Goal: Find contact information: Find contact information

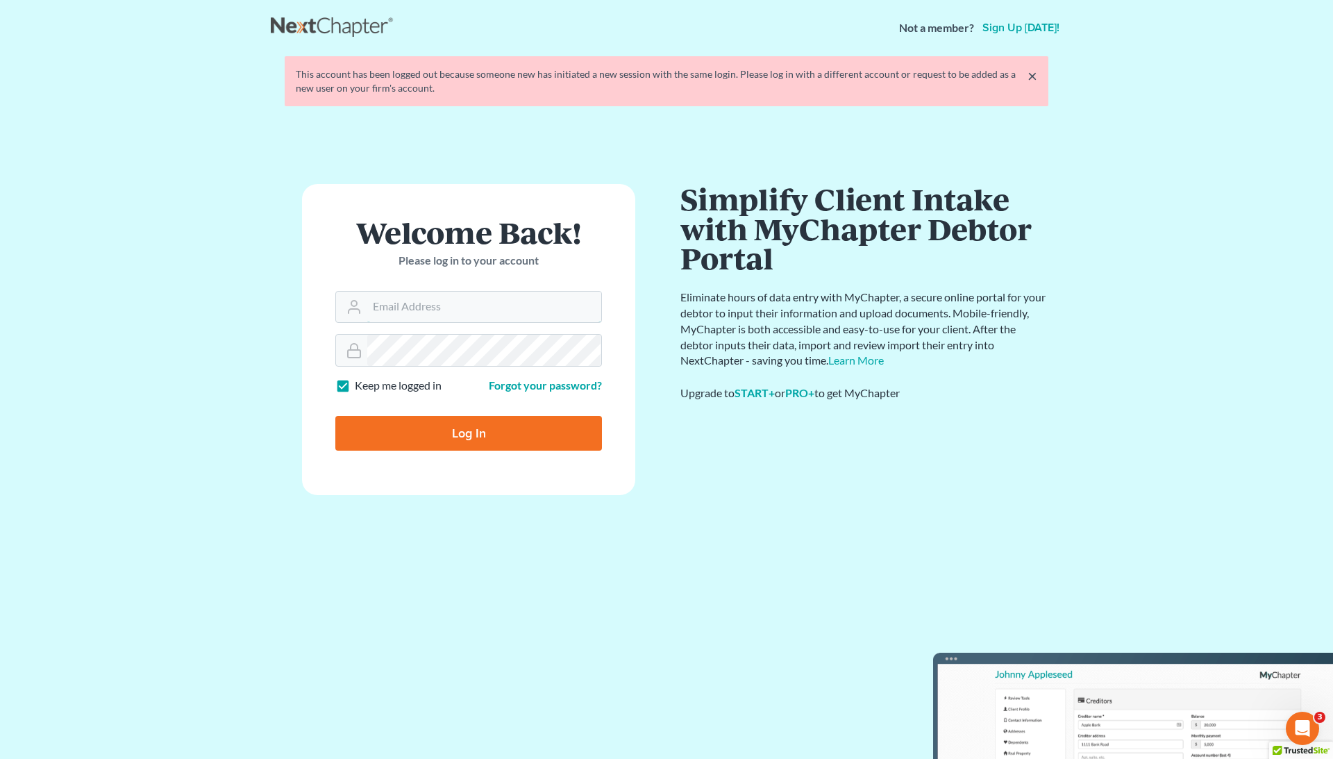
type input "[EMAIL_ADDRESS][DOMAIN_NAME]"
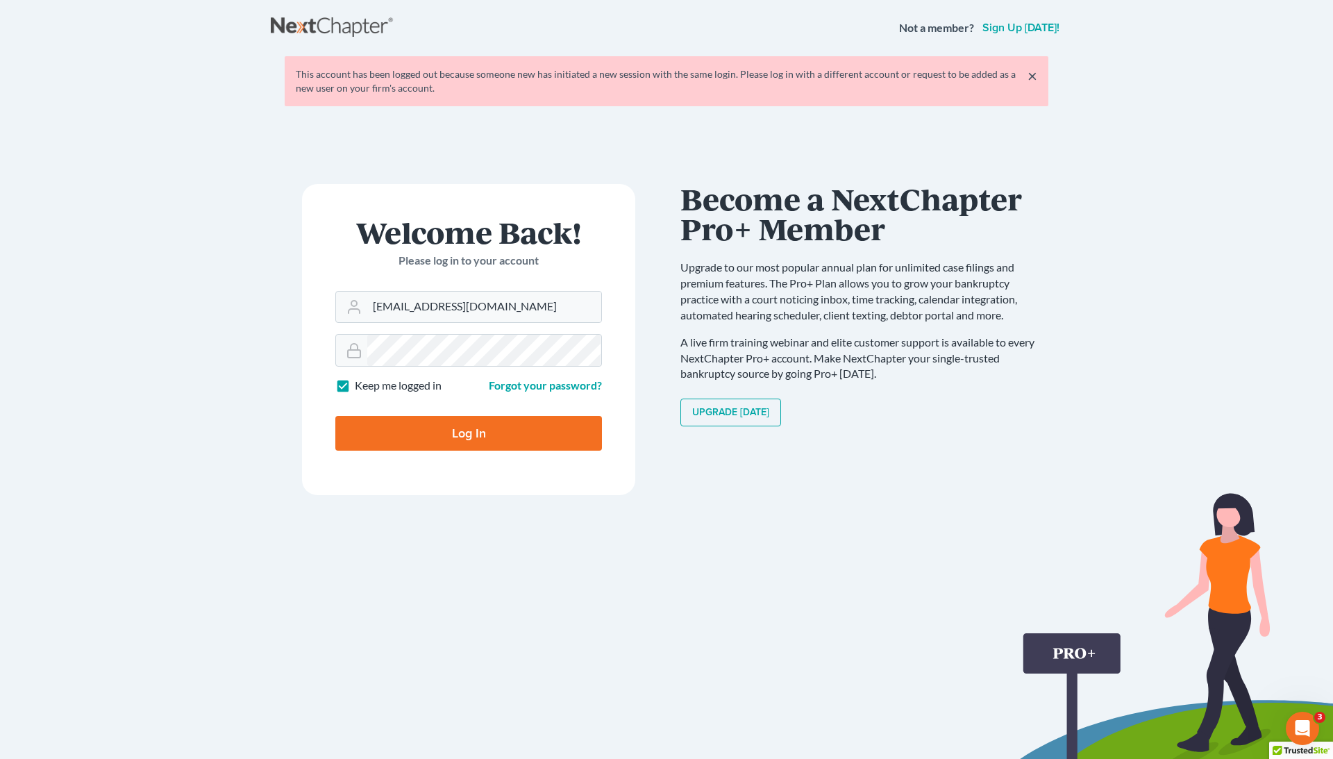
click at [465, 420] on input "Log In" at bounding box center [468, 433] width 267 height 35
type input "Thinking..."
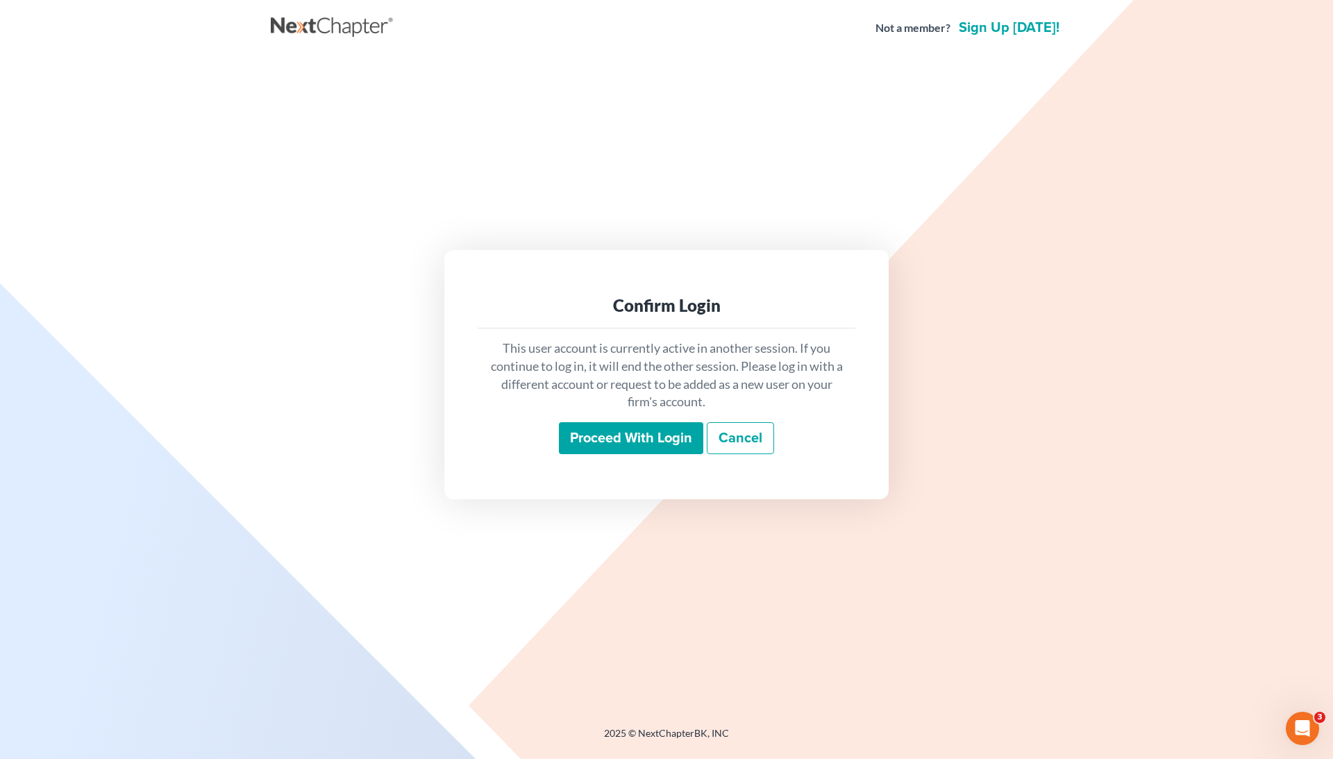
click at [589, 442] on input "Proceed with login" at bounding box center [631, 438] width 144 height 32
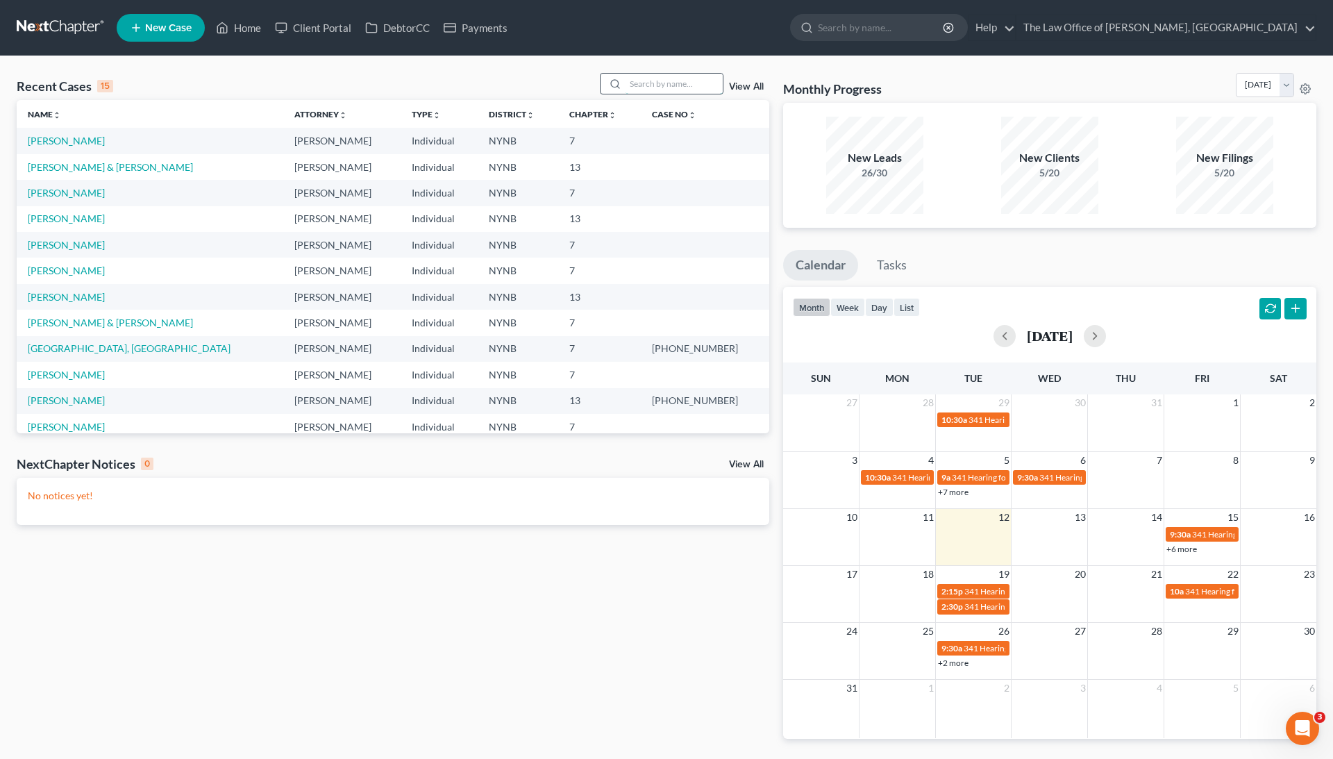
click at [687, 83] on input "search" at bounding box center [673, 84] width 97 height 20
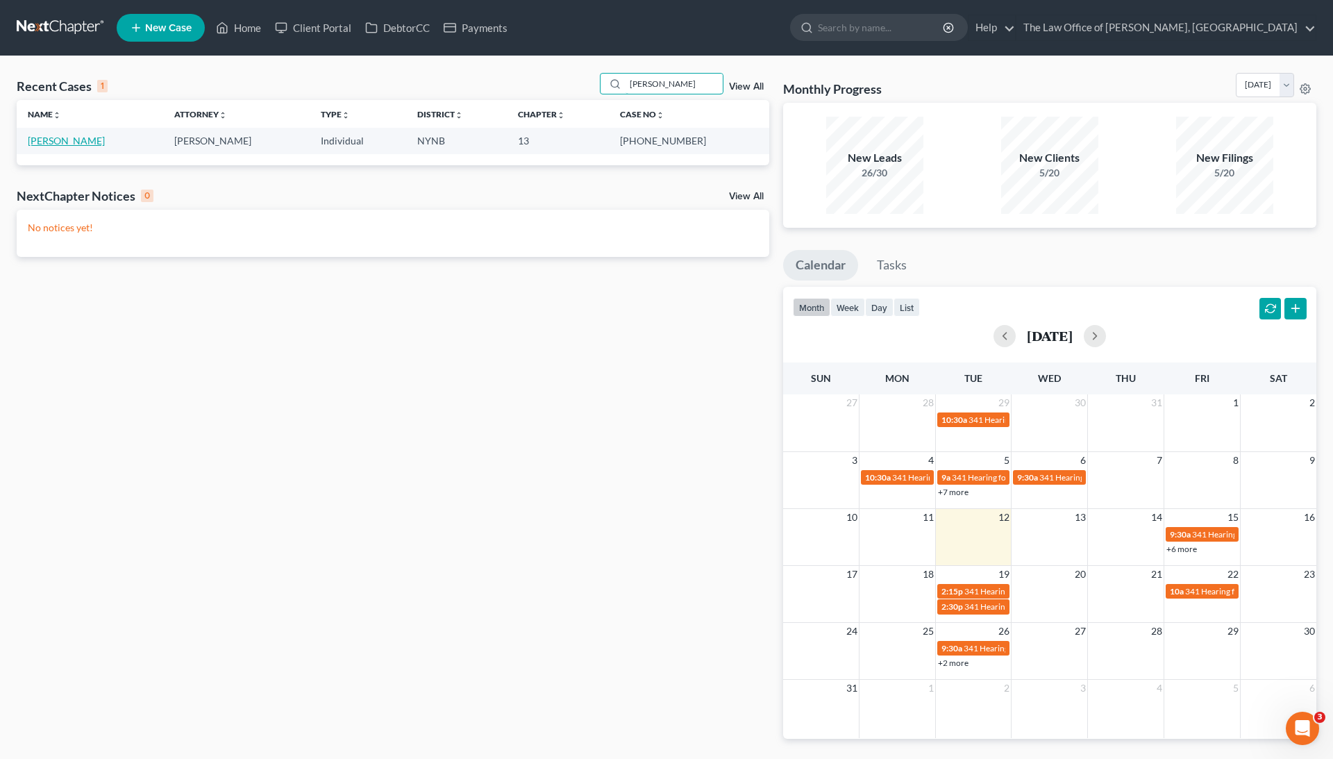
type input "deno"
click at [67, 142] on link "[PERSON_NAME]" at bounding box center [66, 141] width 77 height 12
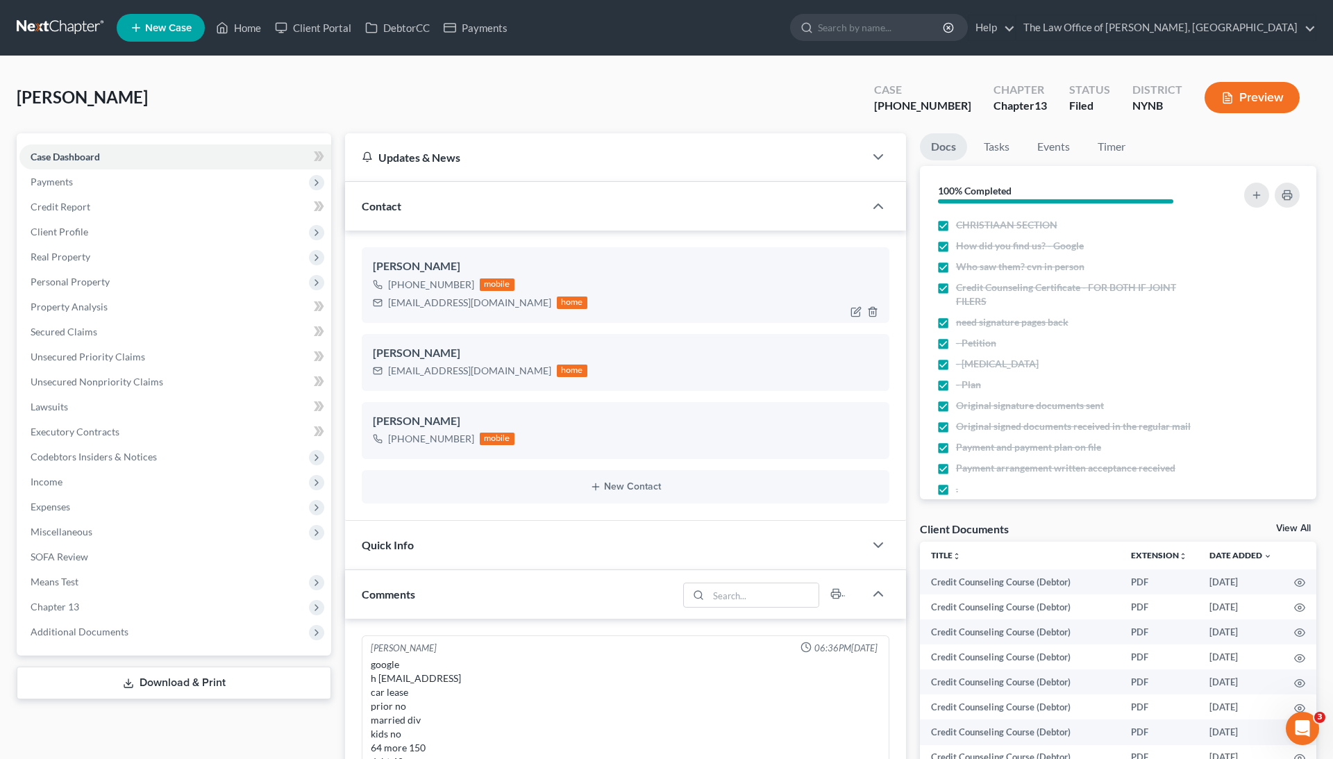
drag, startPoint x: 468, startPoint y: 281, endPoint x: 387, endPoint y: 281, distance: 80.5
click at [387, 281] on div "+1 (518) 441-7022 mobile" at bounding box center [480, 285] width 214 height 18
copy div "+1 (518) 441-7022"
click at [251, 29] on link "Home" at bounding box center [238, 27] width 59 height 25
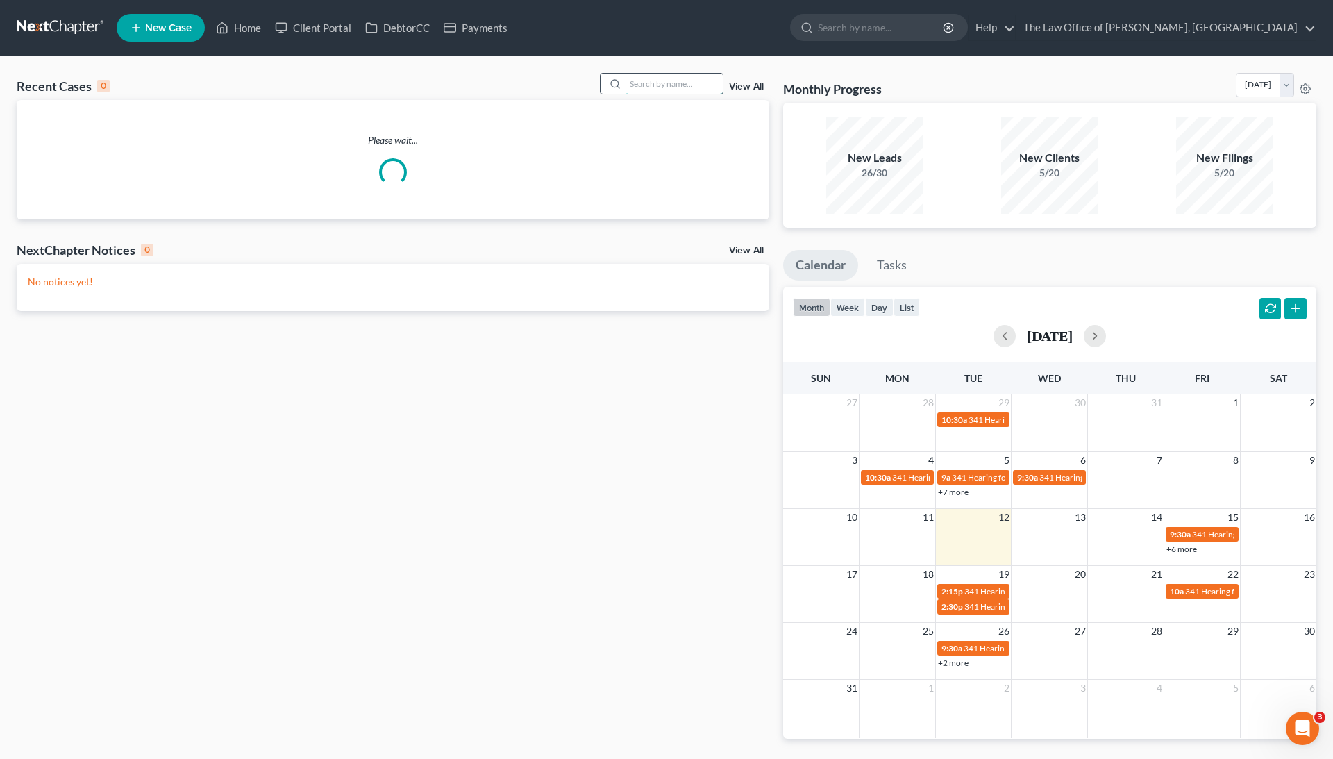
click at [640, 78] on input "search" at bounding box center [673, 84] width 97 height 20
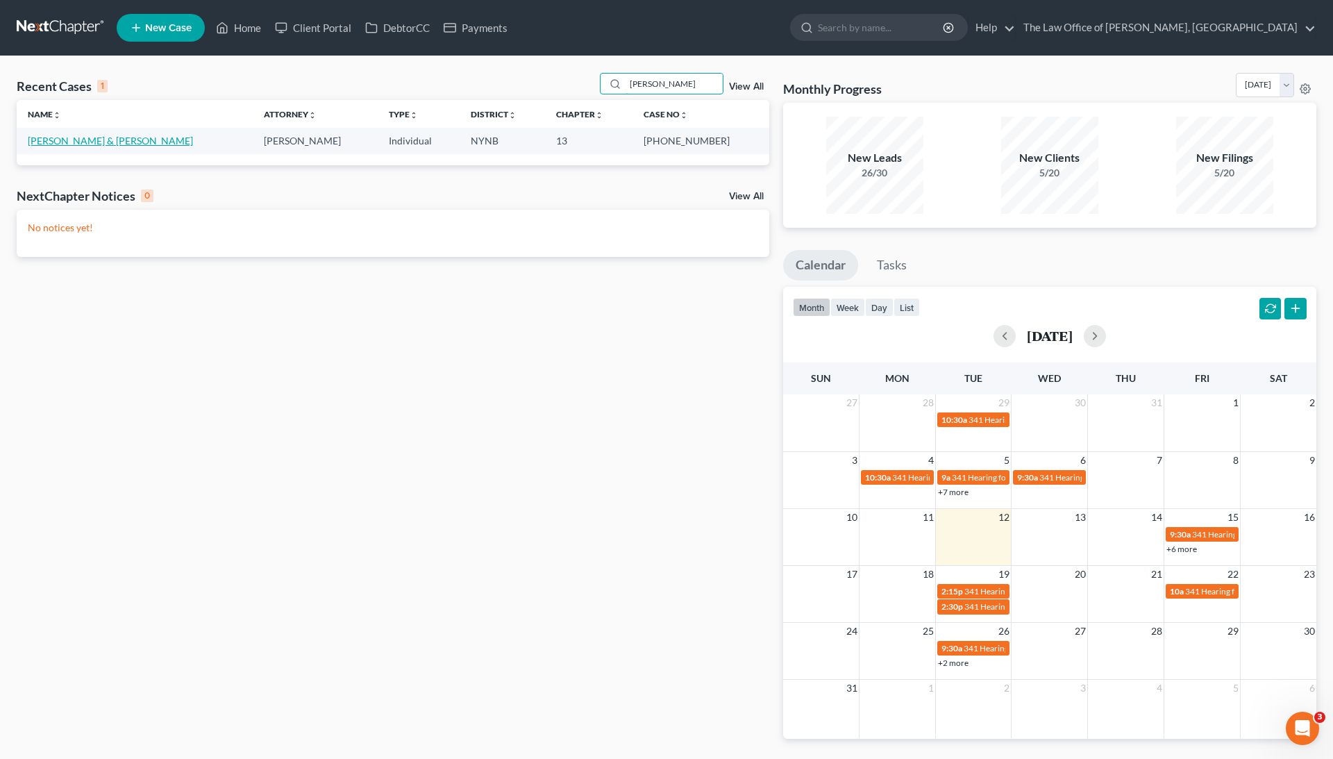
type input "hatala"
click at [109, 139] on link "[PERSON_NAME] & [PERSON_NAME]" at bounding box center [110, 141] width 165 height 12
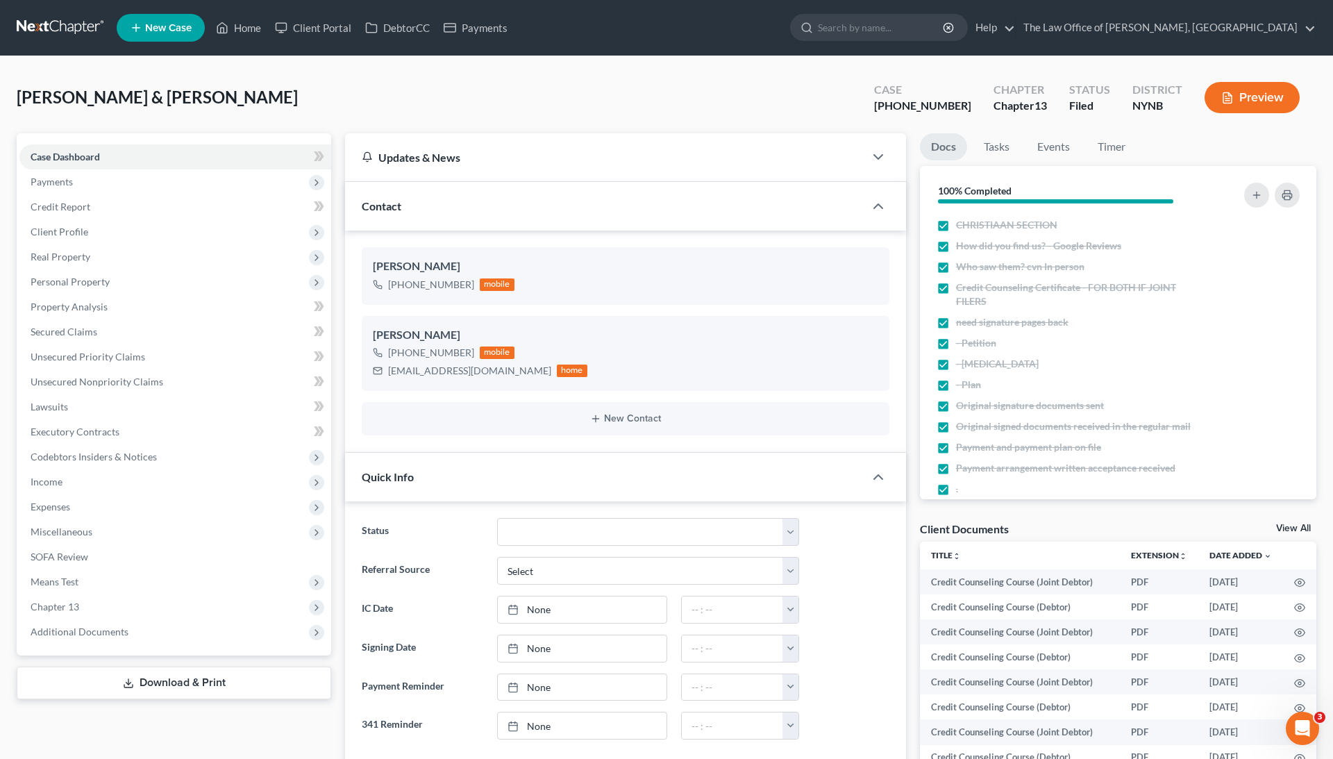
scroll to position [131, 0]
click at [409, 281] on div "+1 (518) 788-4944" at bounding box center [431, 285] width 86 height 14
copy div "+1 (518) 788-4944"
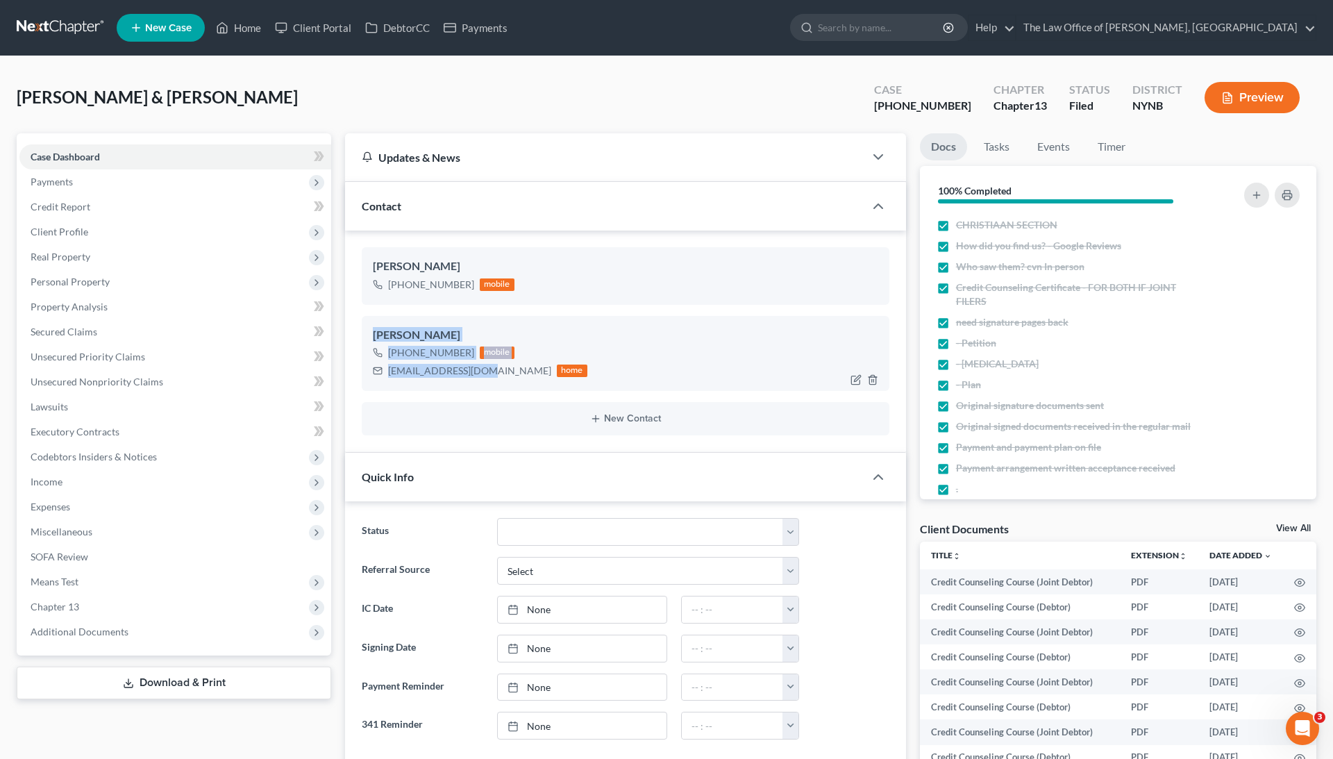
drag, startPoint x: 373, startPoint y: 333, endPoint x: 479, endPoint y: 373, distance: 113.3
click at [479, 373] on div "Shirley Hatala +1 (518) 788-4944 mobile shellyf1977@aol.com home" at bounding box center [626, 353] width 528 height 75
copy div "Shirley Hatala +1 (518) 788-4944 mobile shellyf1977@aol.com"
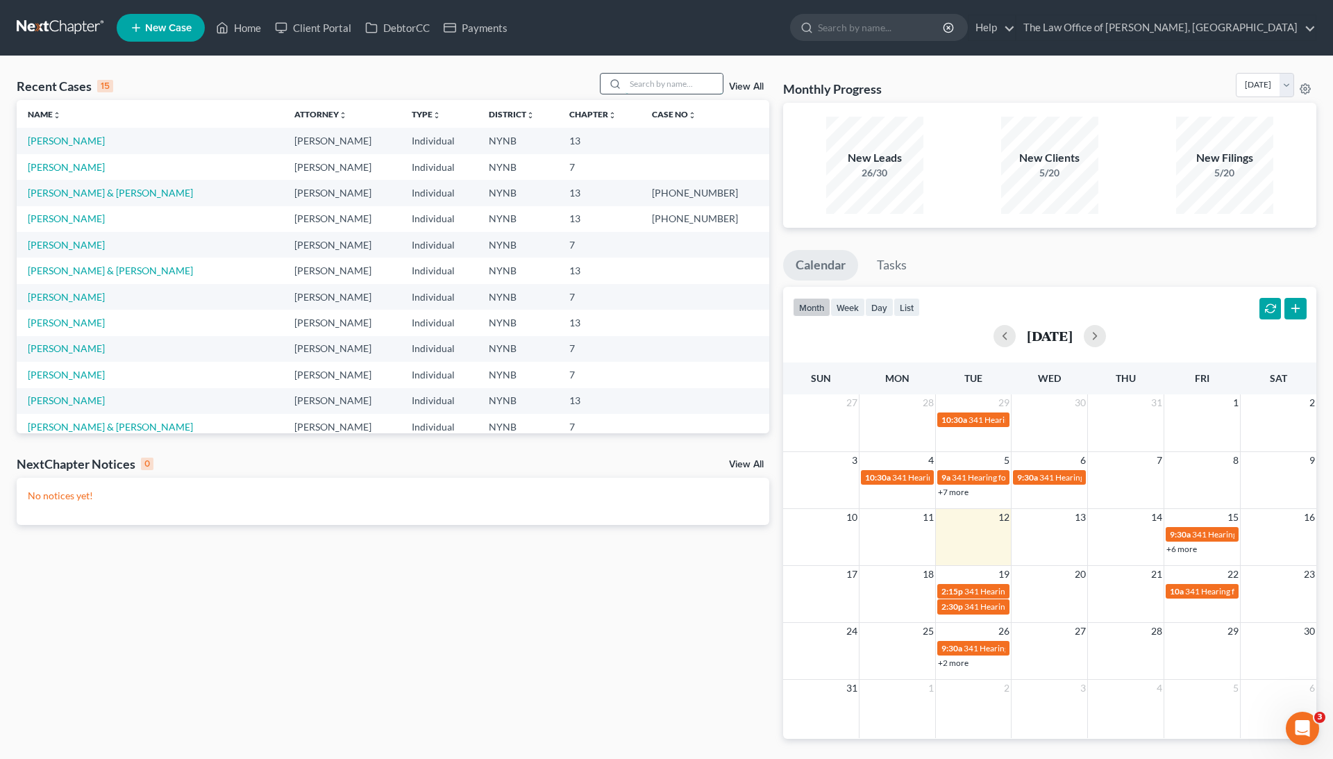
click at [629, 78] on input "search" at bounding box center [673, 84] width 97 height 20
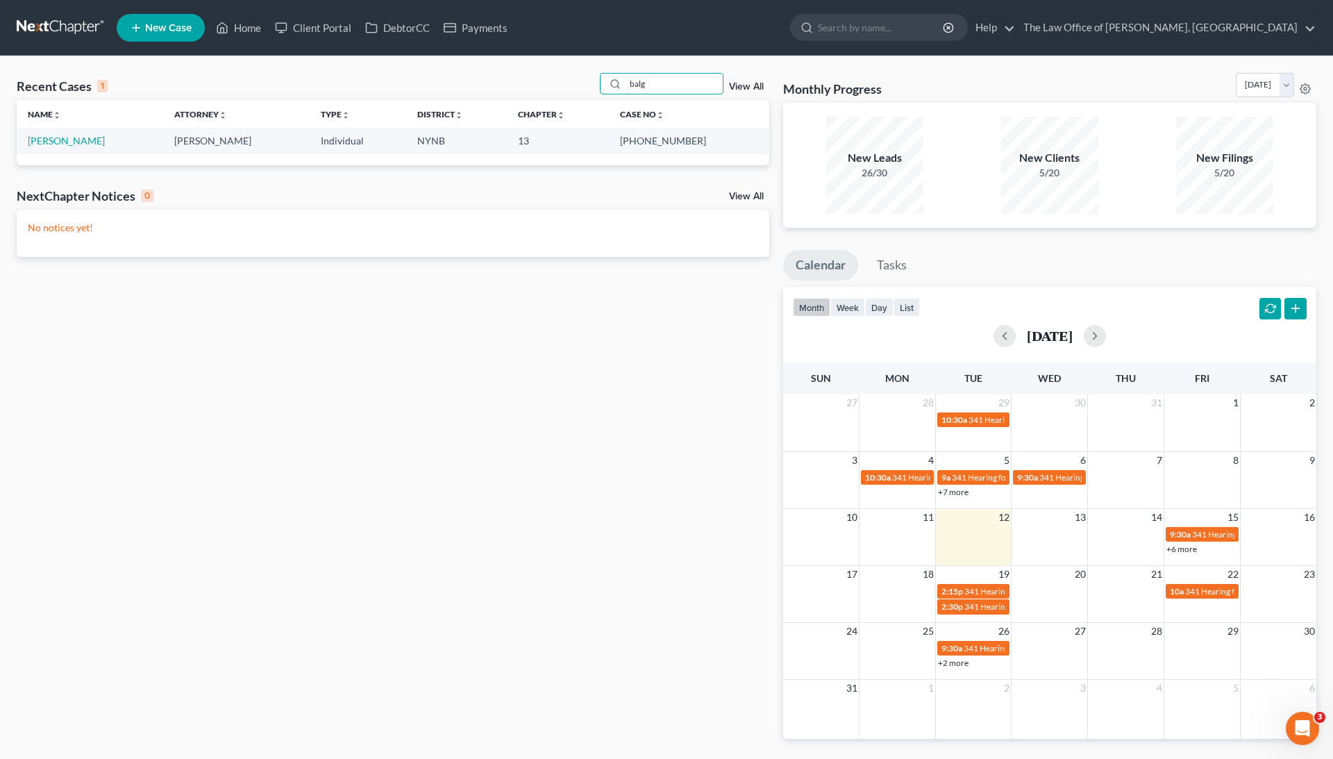
type input "balg"
click at [72, 131] on td "[PERSON_NAME]" at bounding box center [90, 141] width 146 height 26
click at [68, 144] on link "[PERSON_NAME]" at bounding box center [66, 141] width 77 height 12
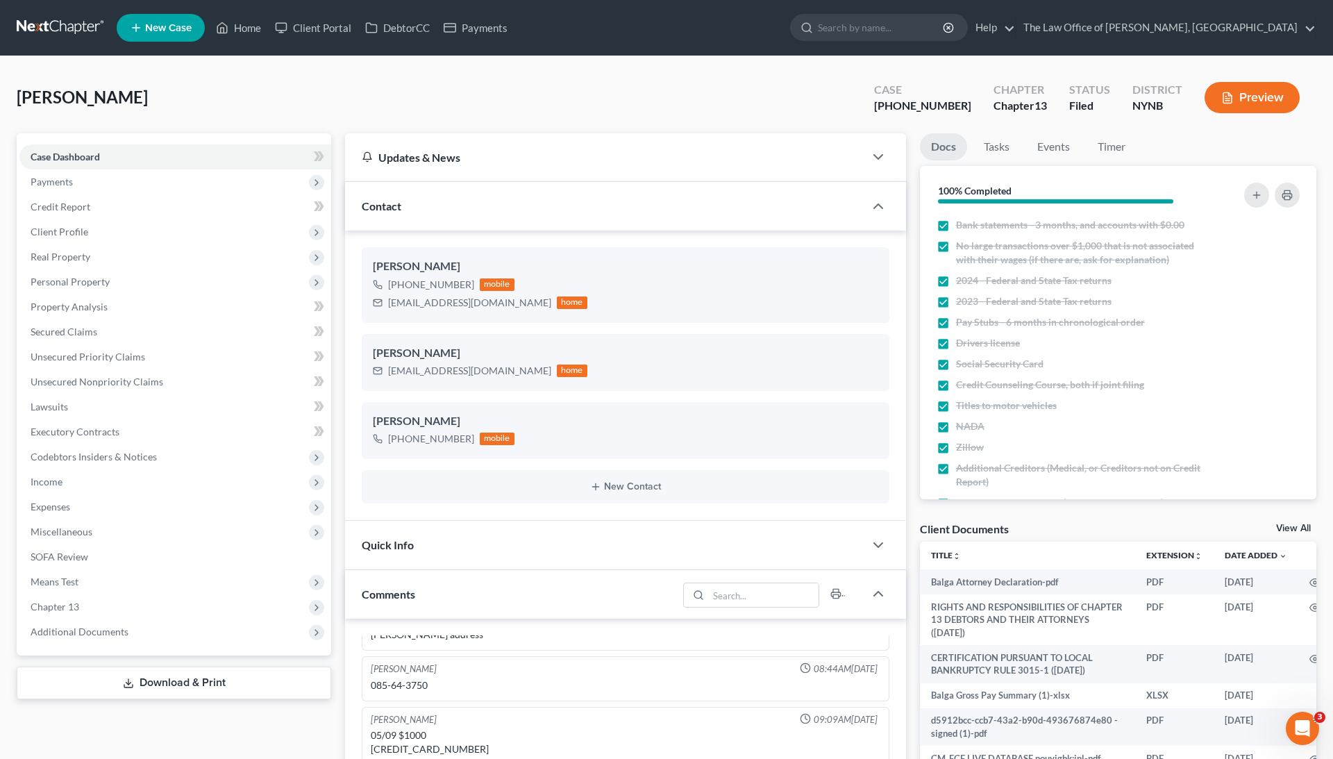
scroll to position [925, 0]
click at [1297, 525] on link "View All" at bounding box center [1293, 528] width 35 height 10
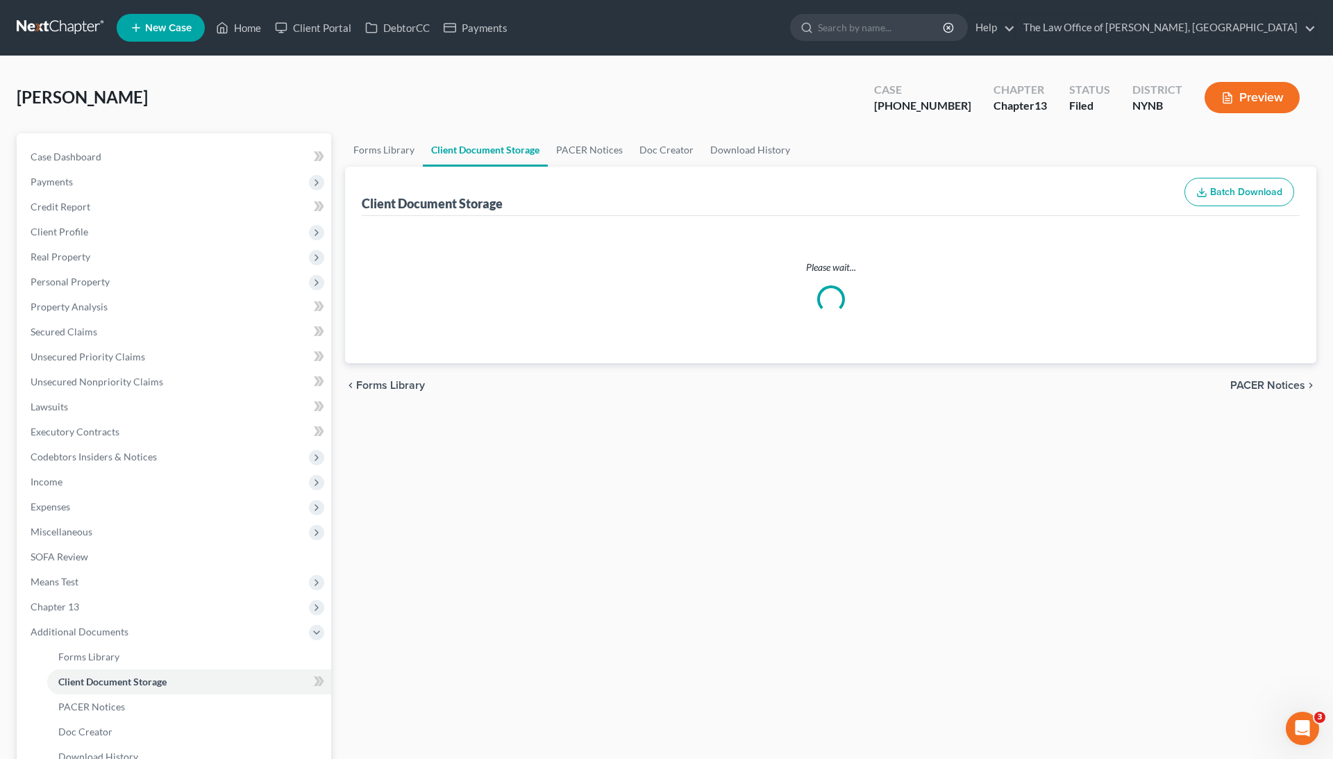
select select "5"
select select "1"
select select "2"
select select "6"
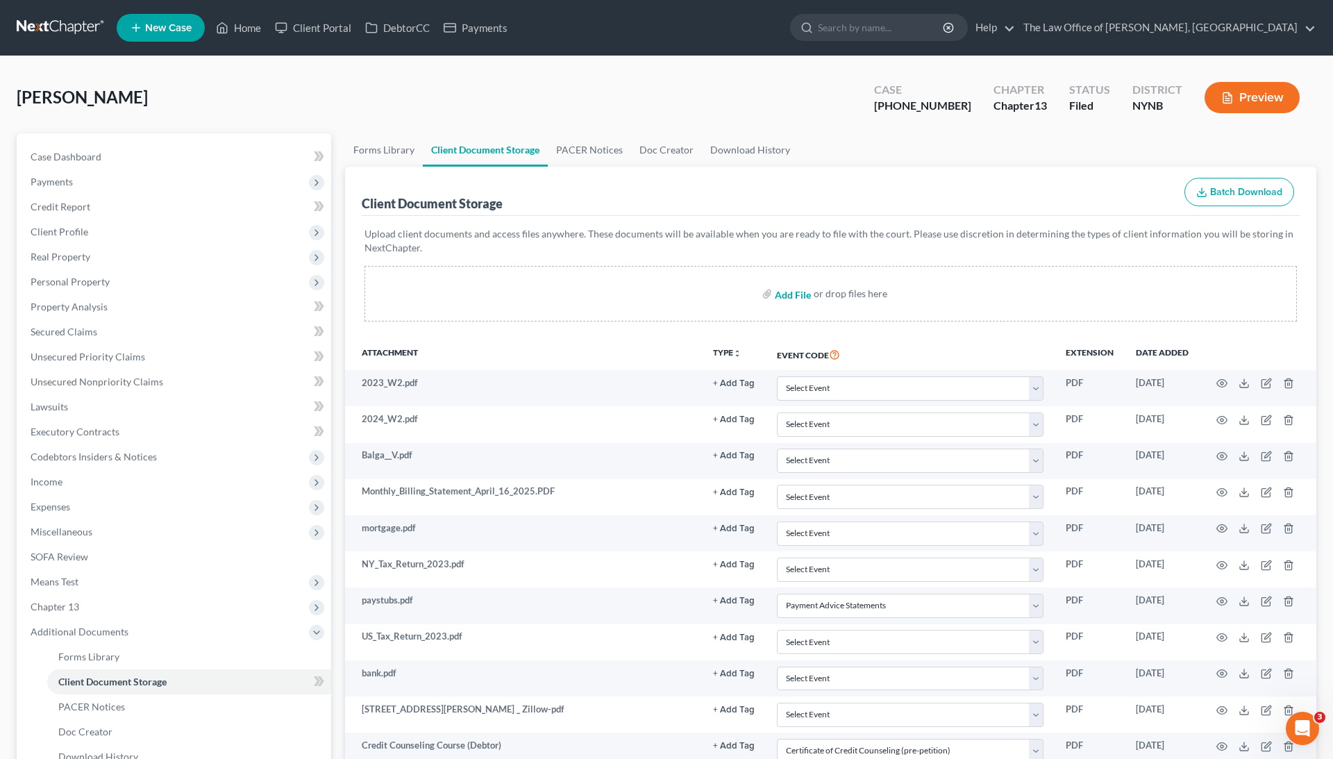
click at [803, 298] on input "file" at bounding box center [791, 293] width 33 height 25
type input "C:\fakepath\title ford explorer.jpeg"
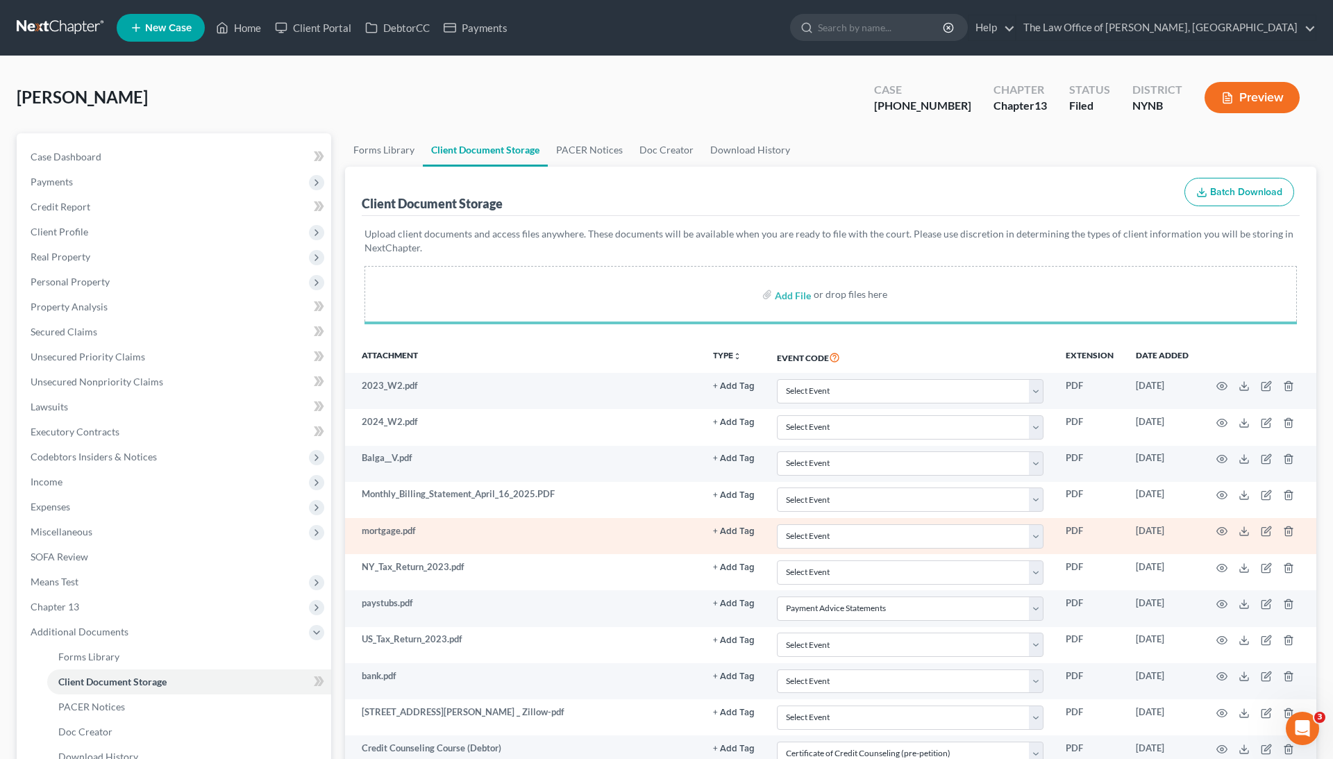
select select "5"
select select "1"
select select "2"
select select "6"
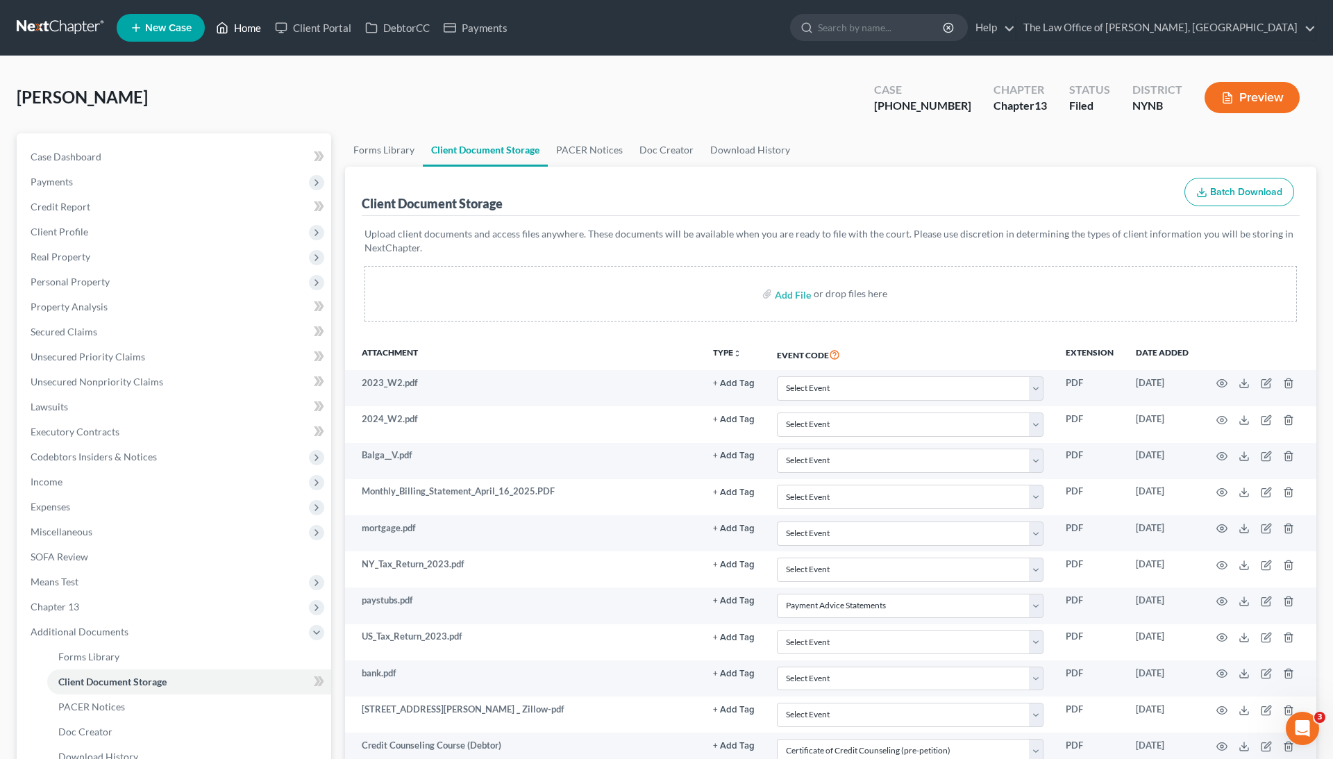
click at [235, 31] on link "Home" at bounding box center [238, 27] width 59 height 25
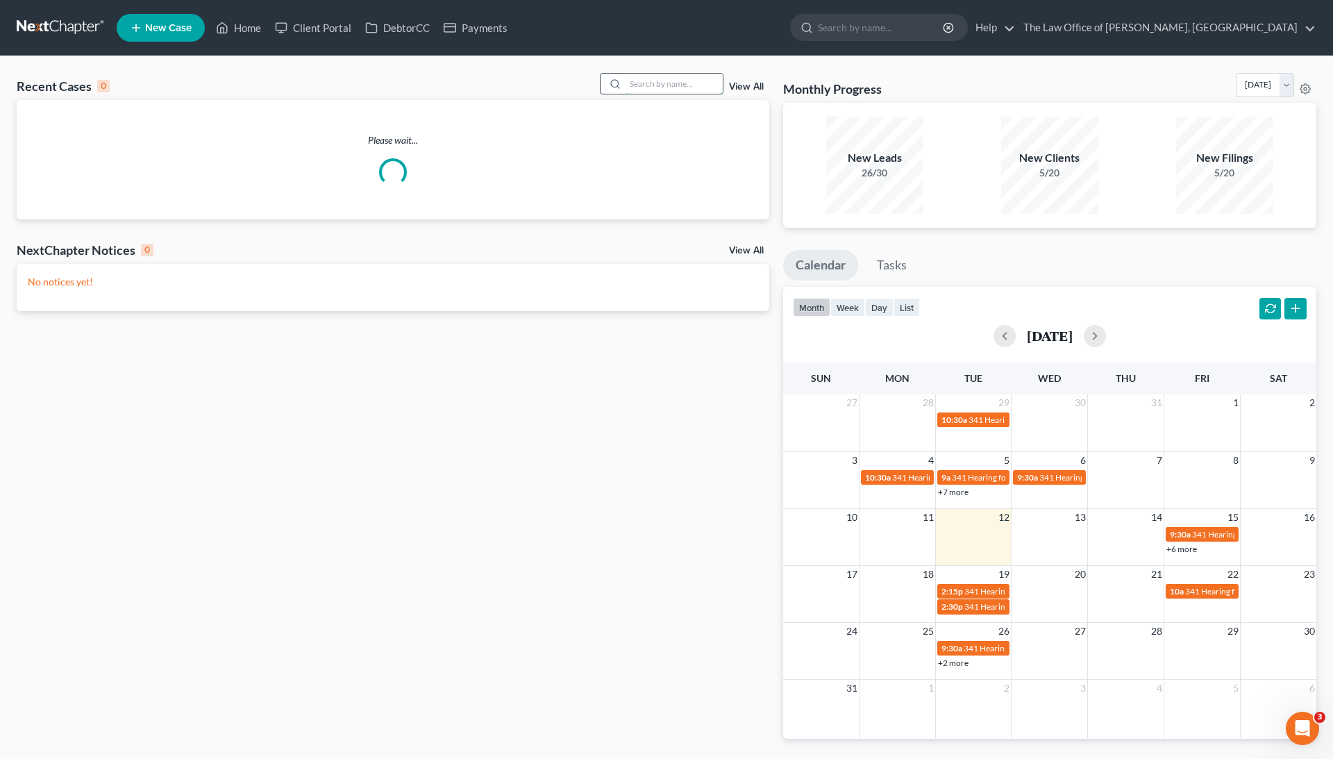
click at [625, 81] on input "search" at bounding box center [673, 84] width 97 height 20
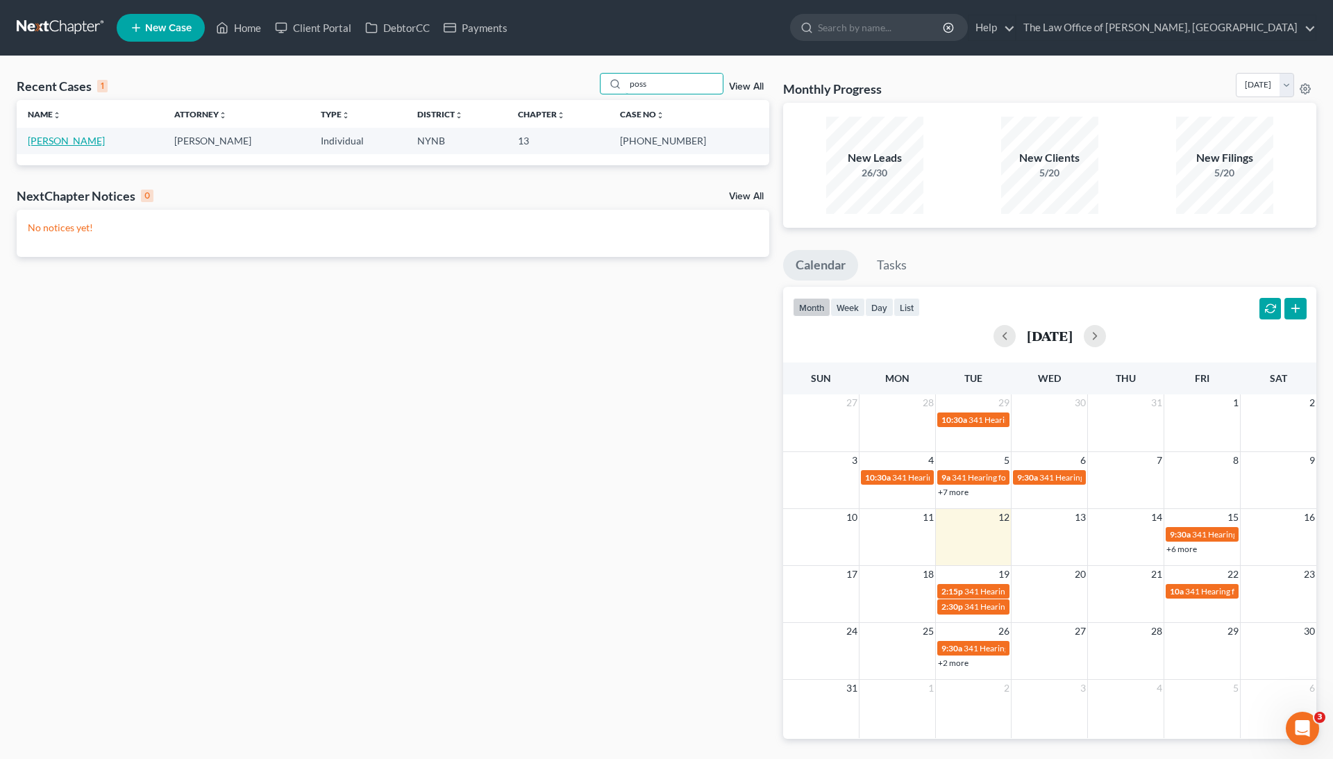
type input "poss"
click at [76, 139] on link "[PERSON_NAME]" at bounding box center [66, 141] width 77 height 12
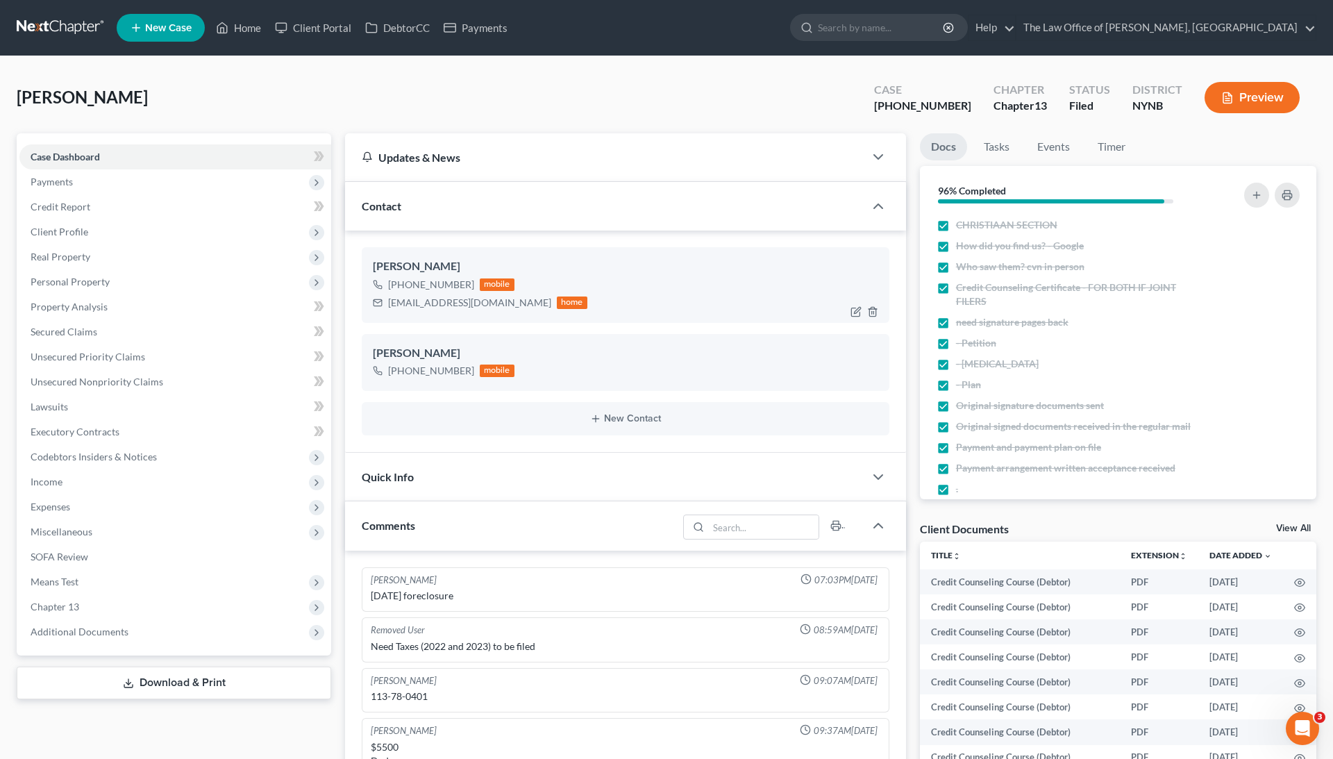
scroll to position [133, 0]
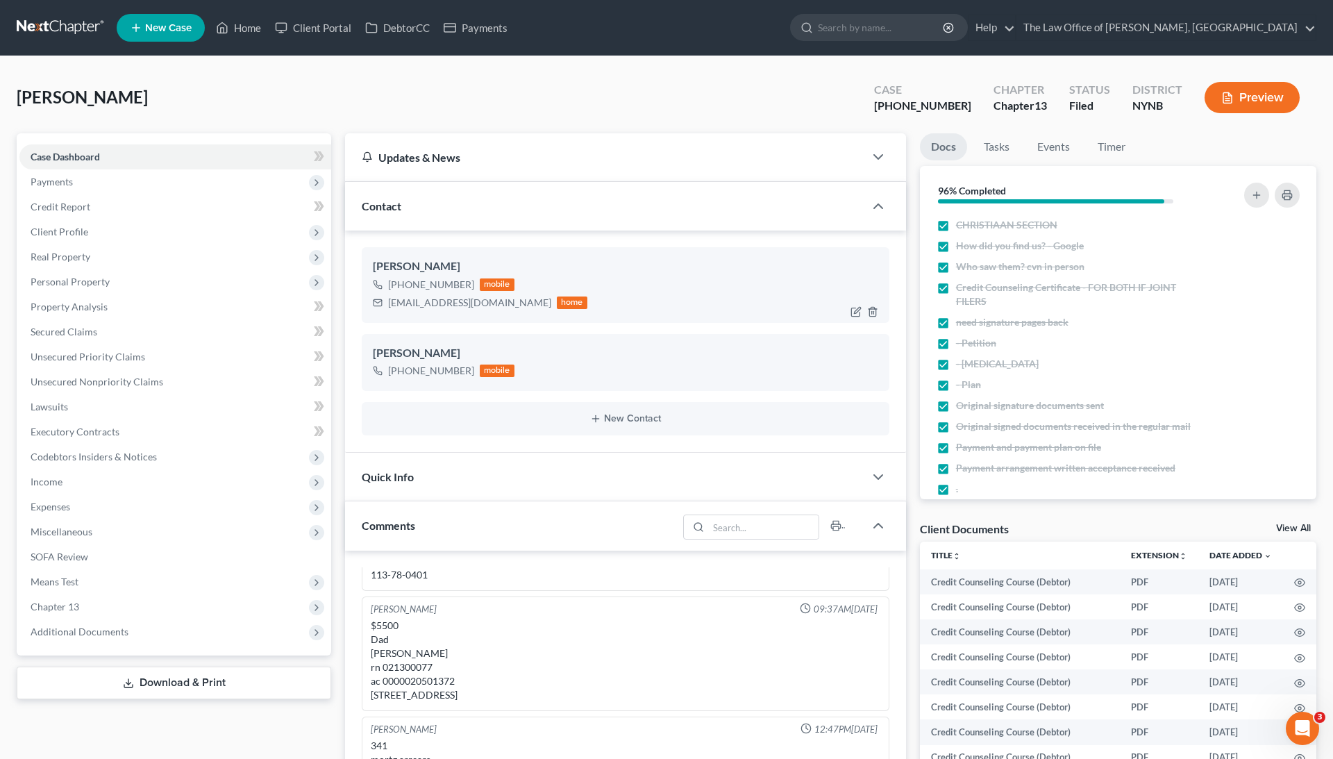
click at [442, 284] on div "[PHONE_NUMBER]" at bounding box center [431, 285] width 86 height 14
copy div "[PHONE_NUMBER]"
click at [260, 32] on link "Home" at bounding box center [238, 27] width 59 height 25
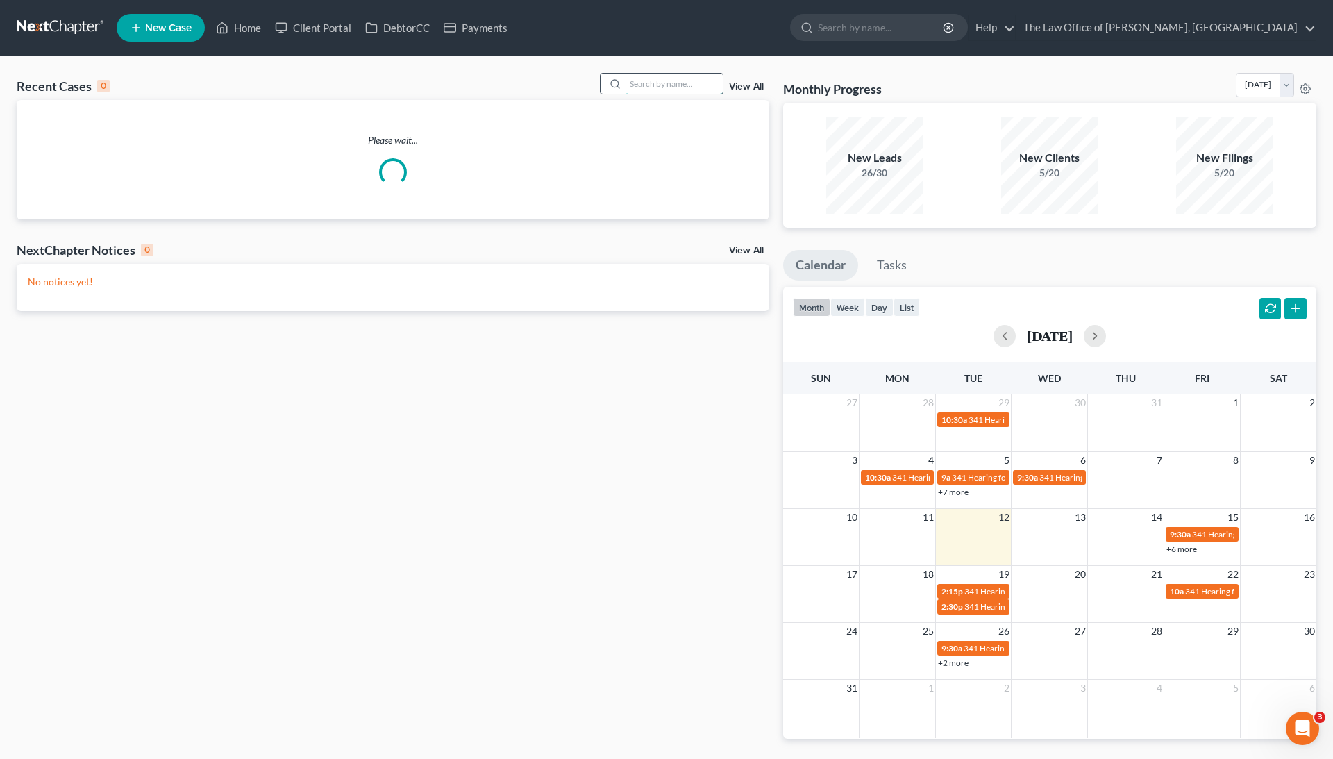
click at [691, 74] on input "search" at bounding box center [673, 84] width 97 height 20
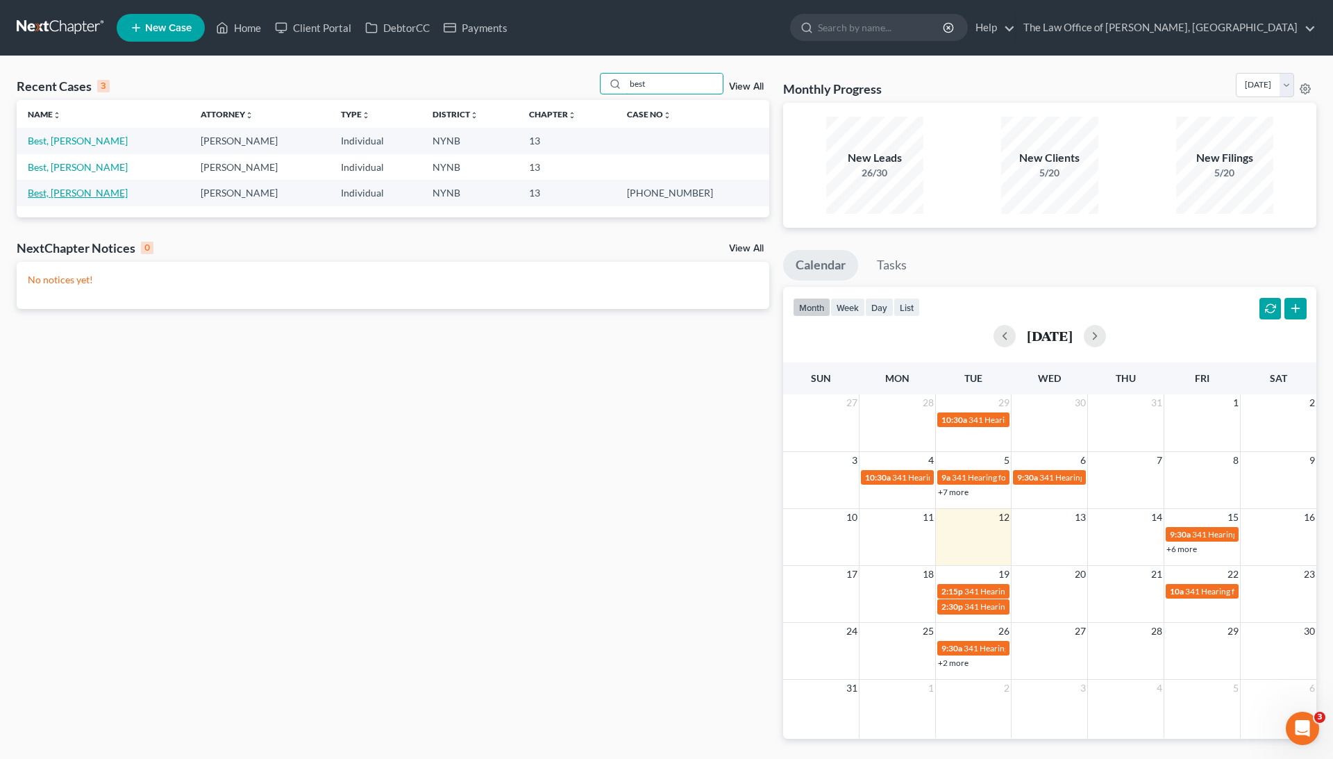
type input "best"
click at [59, 197] on link "Best, [PERSON_NAME]" at bounding box center [78, 193] width 100 height 12
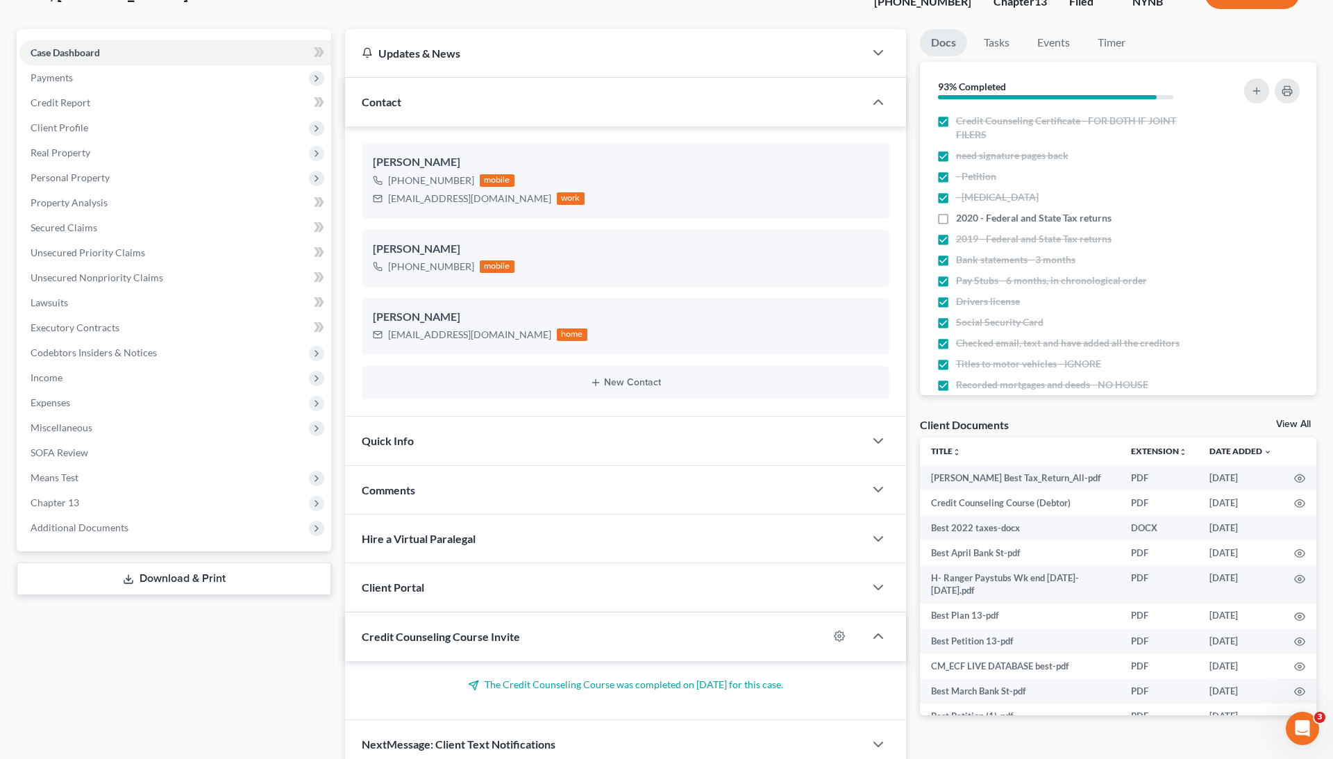
scroll to position [40, 0]
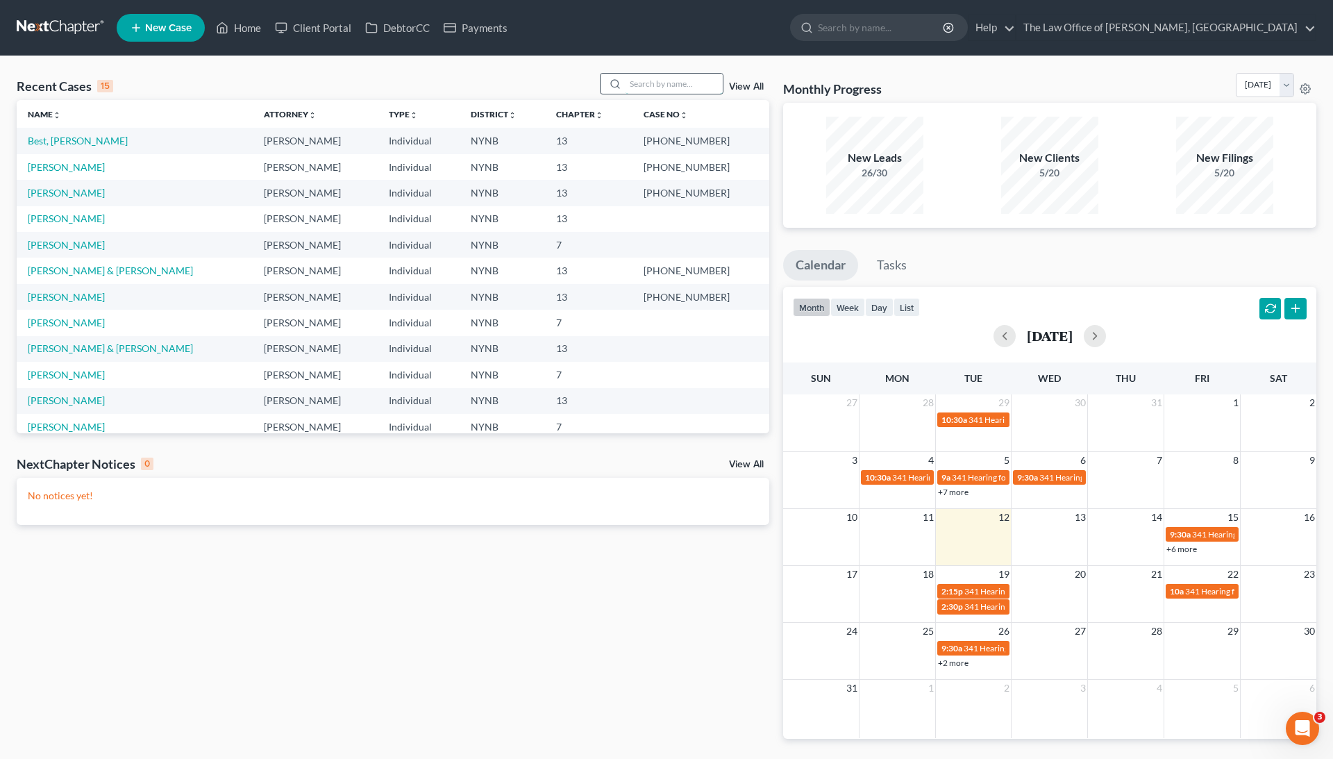
click at [630, 75] on input "search" at bounding box center [673, 84] width 97 height 20
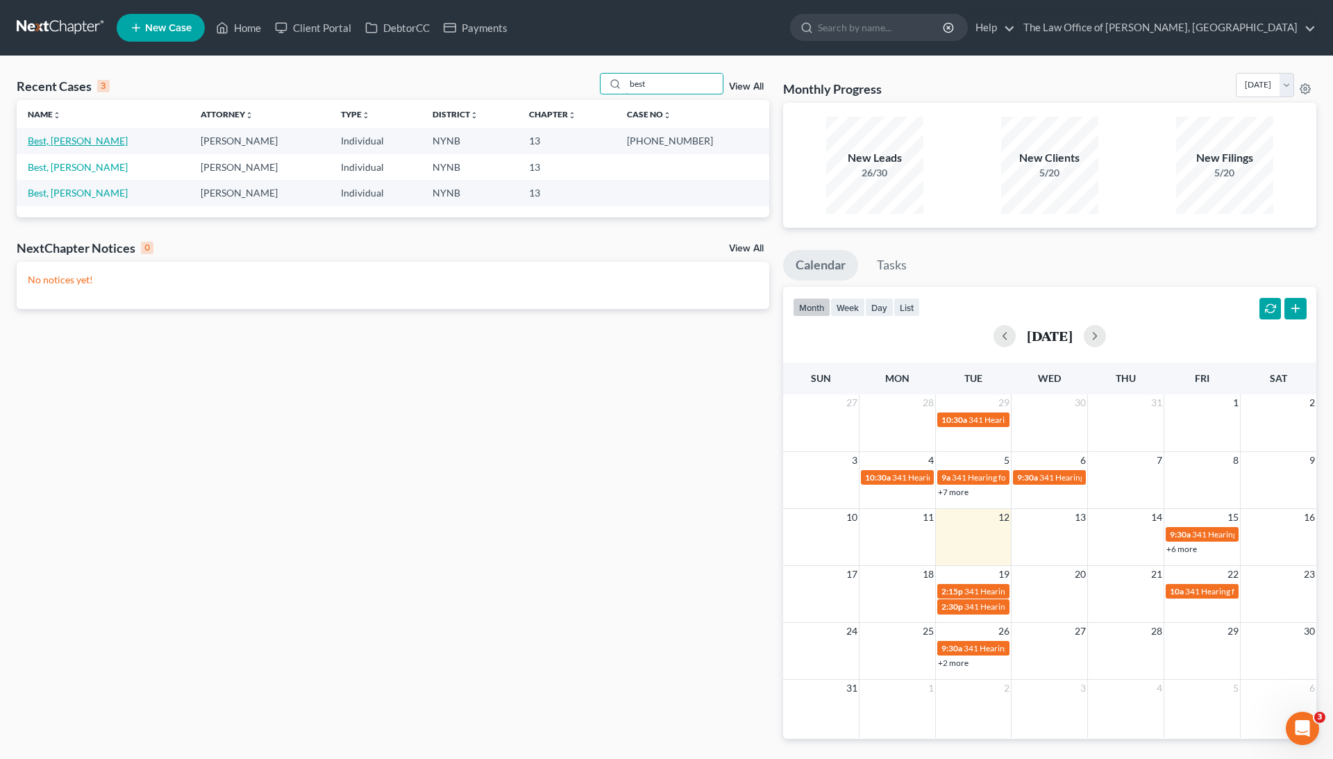
type input "best"
click at [72, 136] on link "Best, [PERSON_NAME]" at bounding box center [78, 141] width 100 height 12
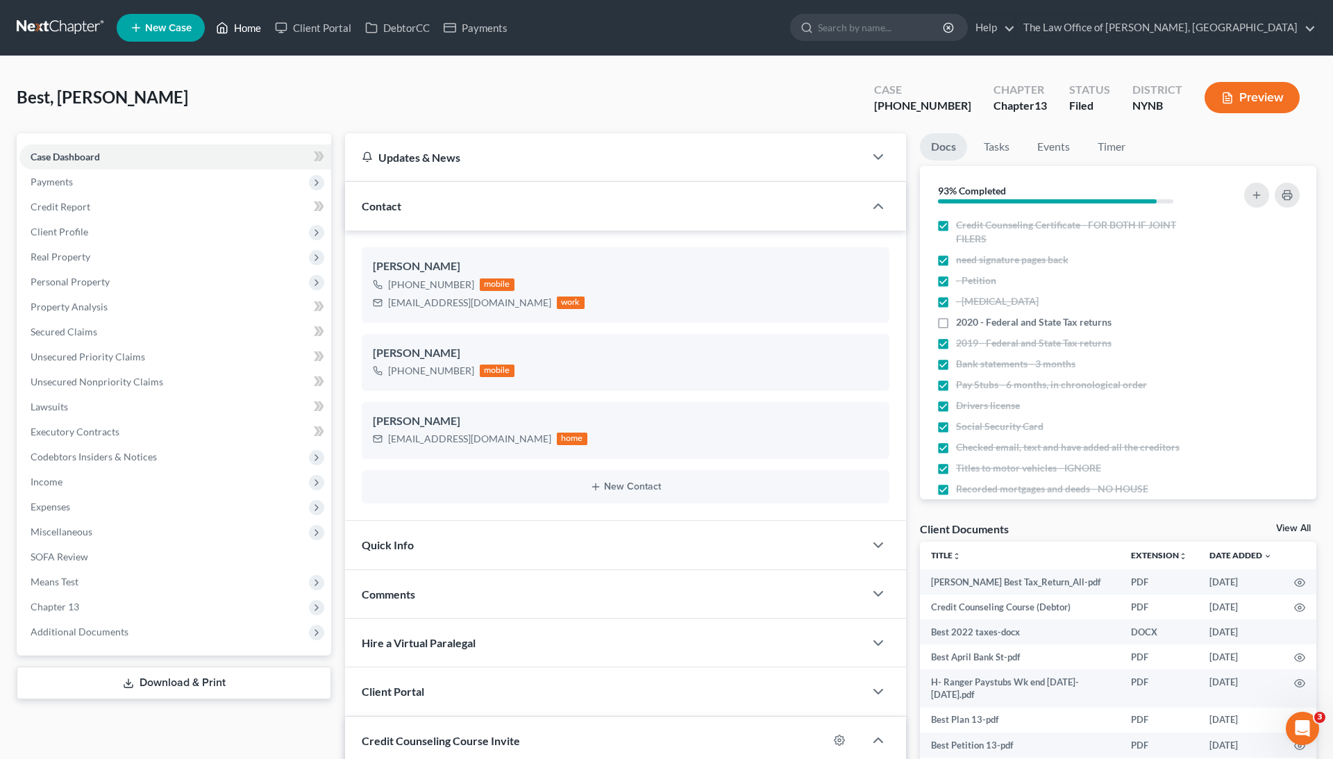
click at [232, 28] on link "Home" at bounding box center [238, 27] width 59 height 25
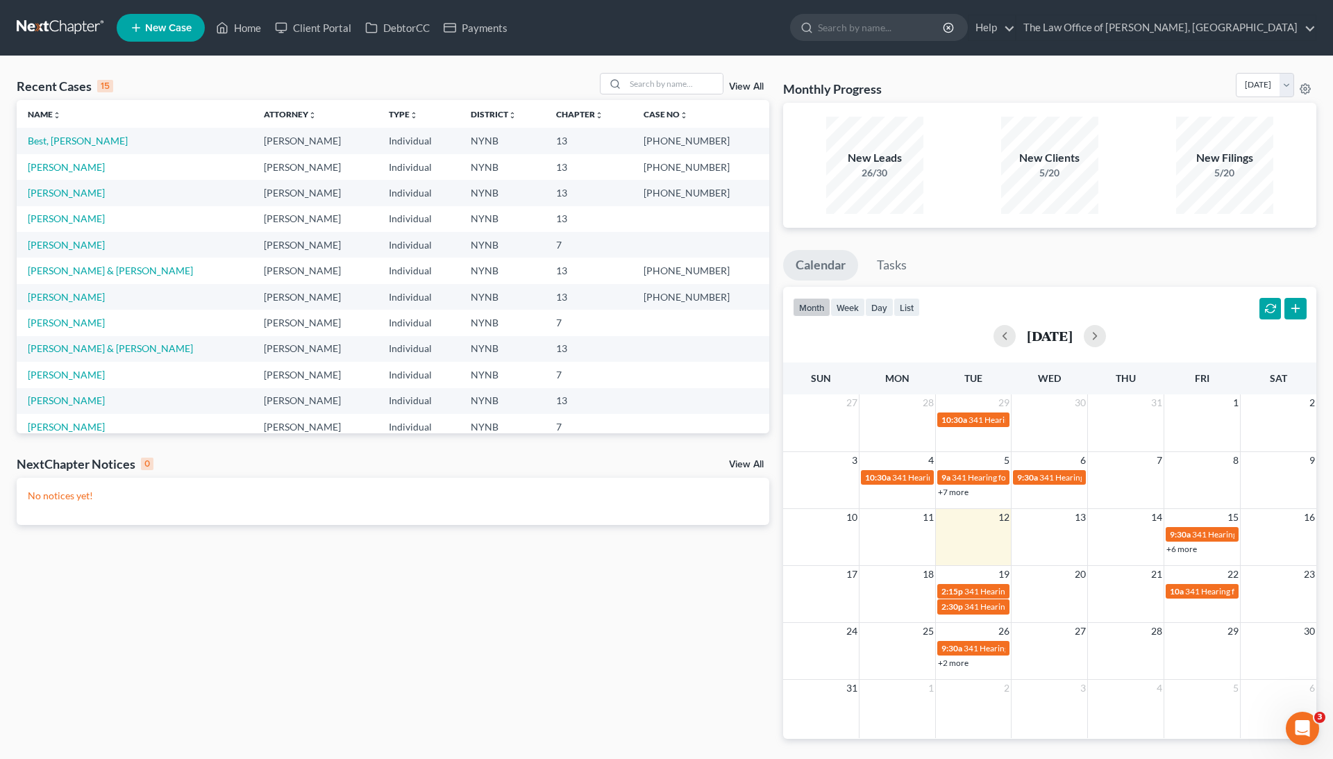
click at [90, 170] on td "[PERSON_NAME]" at bounding box center [135, 167] width 236 height 26
click at [83, 171] on link "[PERSON_NAME]" at bounding box center [66, 167] width 77 height 12
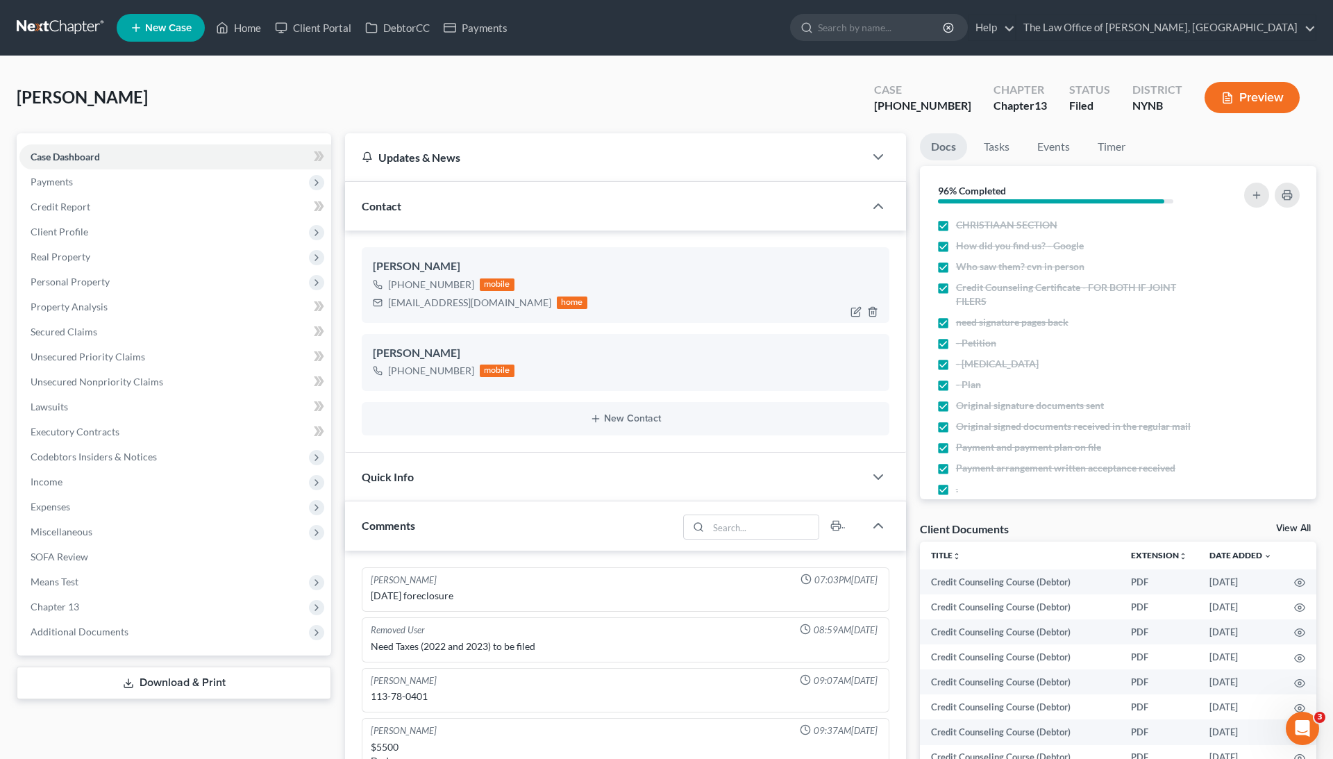
drag, startPoint x: 370, startPoint y: 217, endPoint x: 483, endPoint y: 284, distance: 131.3
click at [483, 284] on div "Contact [PERSON_NAME] [PHONE_NUMBER] mobile [EMAIL_ADDRESS][DOMAIN_NAME] home […" at bounding box center [625, 317] width 561 height 271
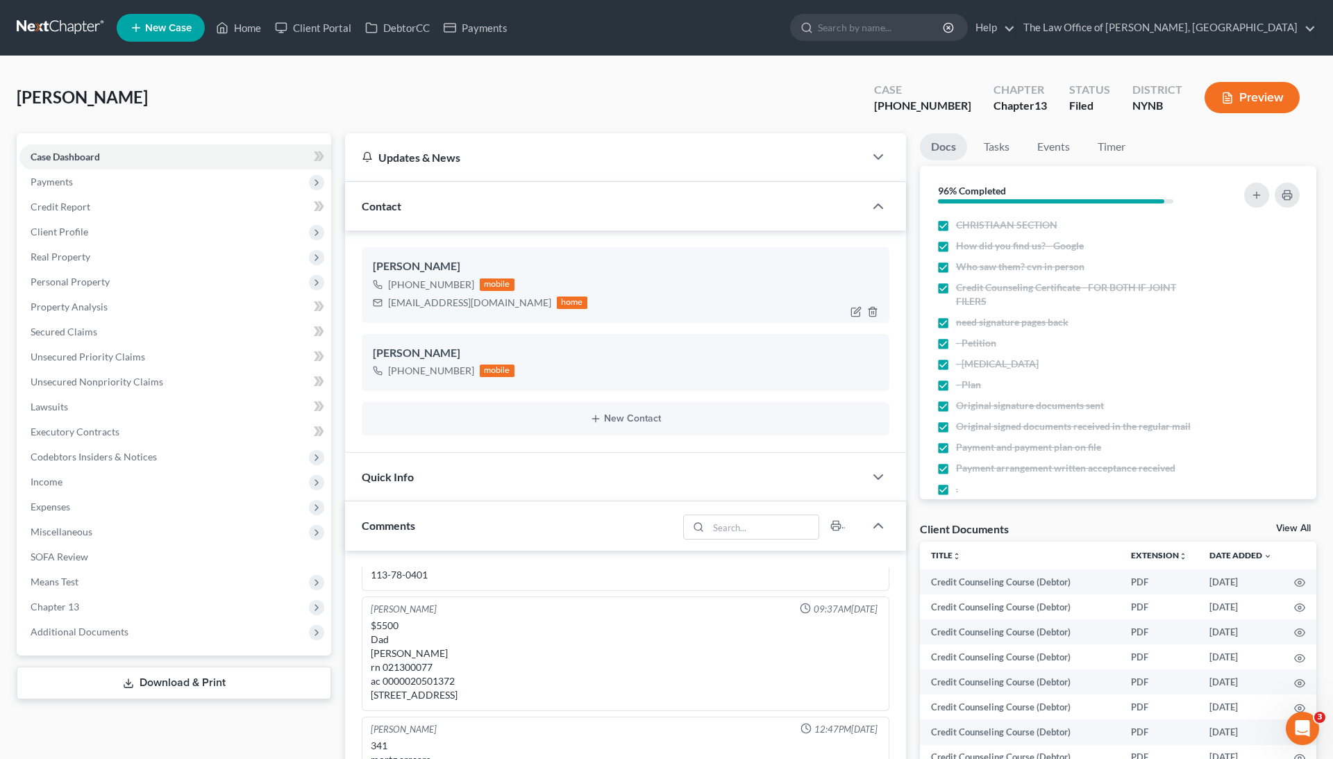
click at [578, 303] on div "[PHONE_NUMBER] mobile [EMAIL_ADDRESS][DOMAIN_NAME] home" at bounding box center [625, 294] width 505 height 36
drag, startPoint x: 373, startPoint y: 265, endPoint x: 487, endPoint y: 304, distance: 121.0
click at [487, 304] on div "[PERSON_NAME] [PHONE_NUMBER] mobile [EMAIL_ADDRESS][DOMAIN_NAME] home" at bounding box center [626, 284] width 528 height 75
copy div "[PERSON_NAME] [PHONE_NUMBER] mobile Dgposson@icloud.c"
click at [256, 34] on link "Home" at bounding box center [238, 27] width 59 height 25
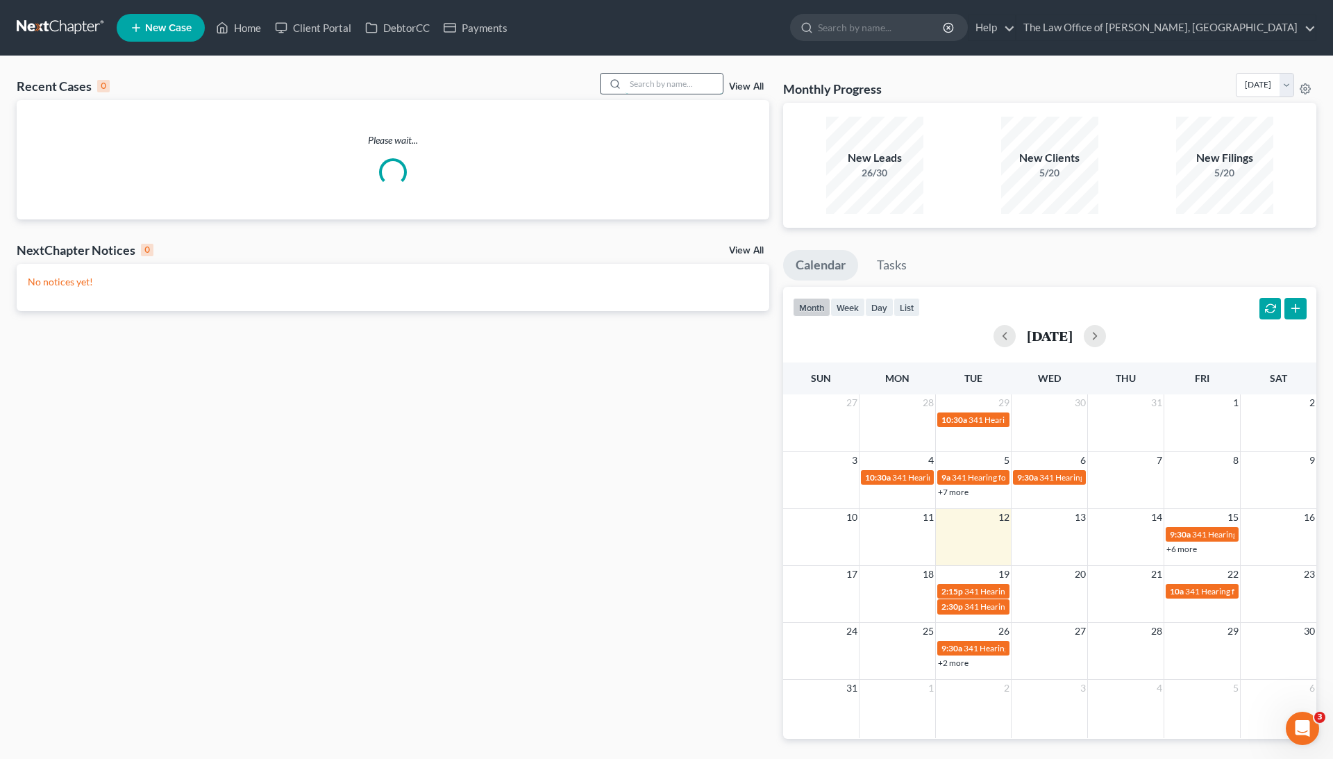
click at [677, 76] on input "search" at bounding box center [673, 84] width 97 height 20
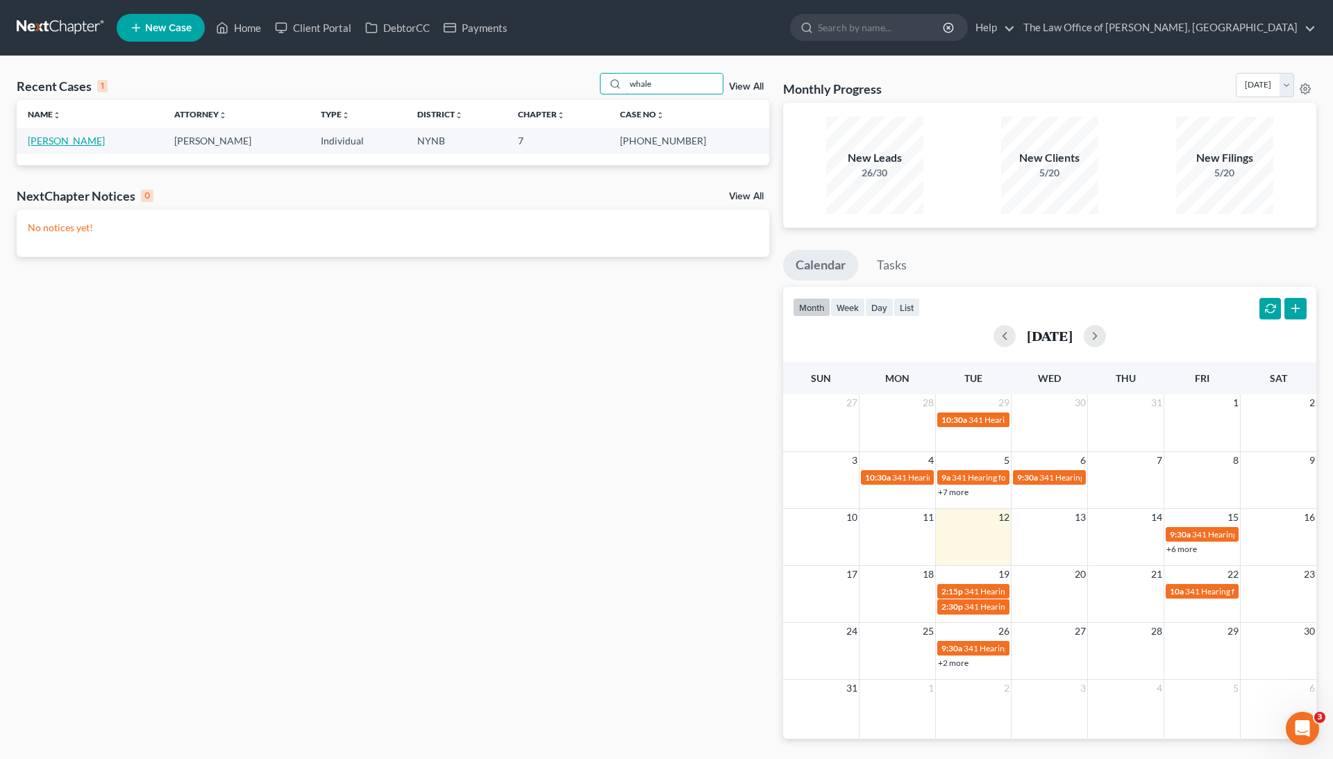
type input "whale"
click at [68, 142] on link "[PERSON_NAME]" at bounding box center [66, 141] width 77 height 12
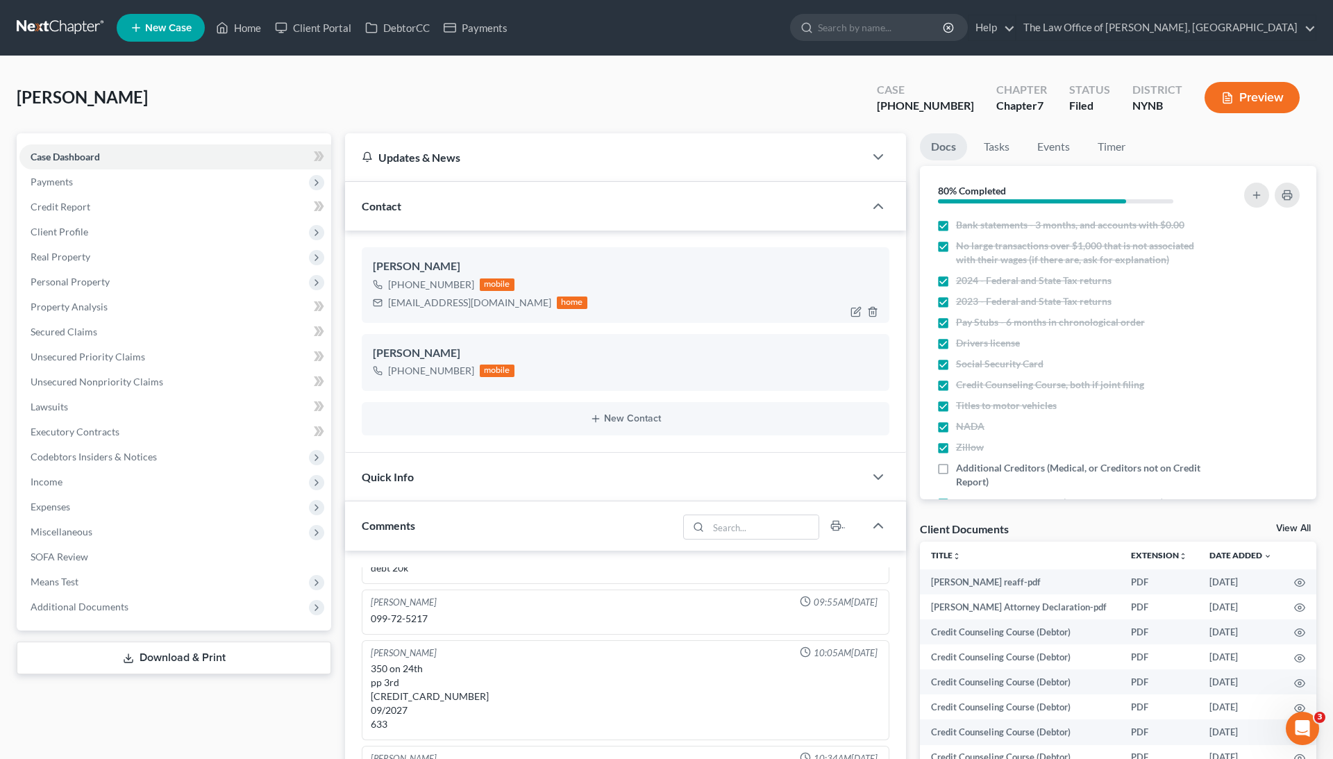
scroll to position [2162, 0]
click at [432, 280] on div "[PHONE_NUMBER]" at bounding box center [431, 285] width 86 height 14
